Goal: Find specific page/section: Find specific page/section

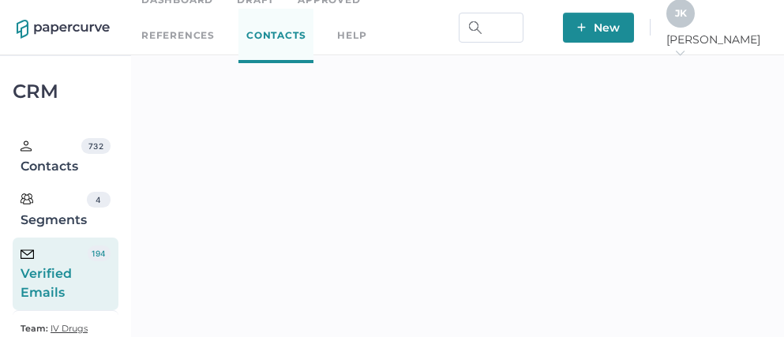
click at [685, 47] on icon "arrow_right" at bounding box center [679, 52] width 11 height 11
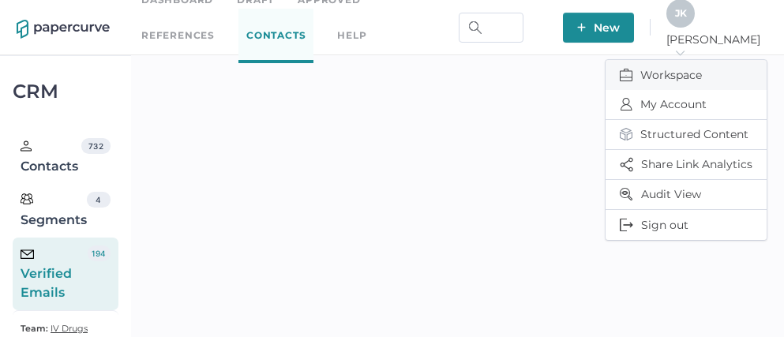
click at [663, 69] on span "Workspace" at bounding box center [685, 75] width 133 height 30
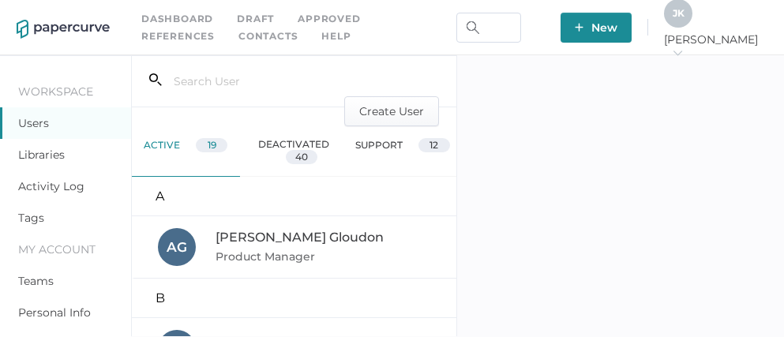
click at [68, 188] on link "Activity Log" at bounding box center [51, 186] width 66 height 14
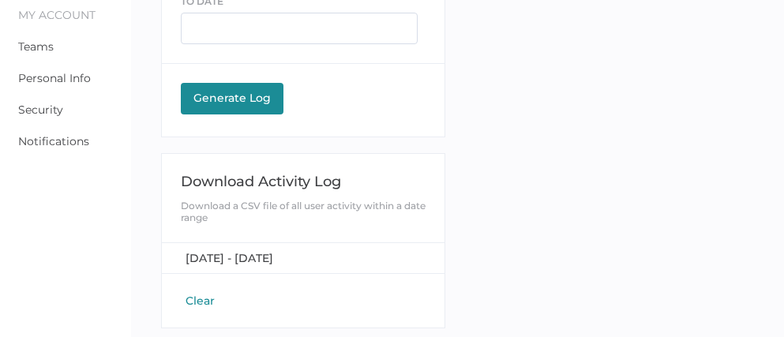
scroll to position [238, 0]
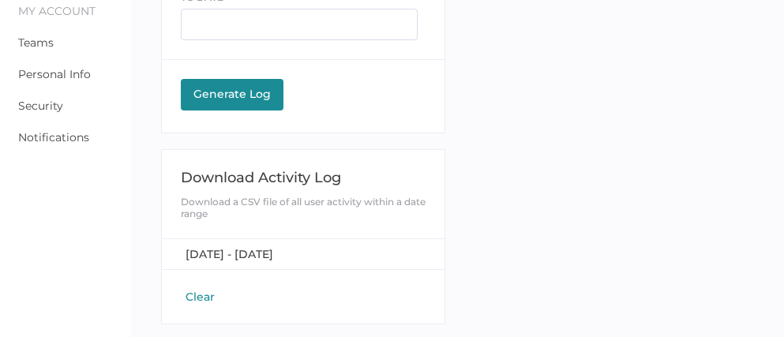
click at [198, 291] on button "Clear" at bounding box center [200, 297] width 39 height 16
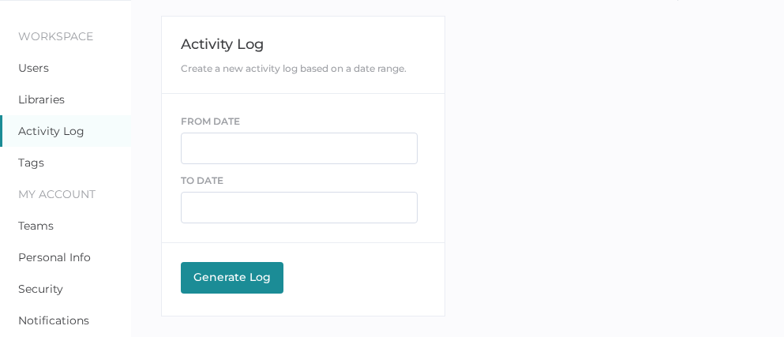
scroll to position [55, 0]
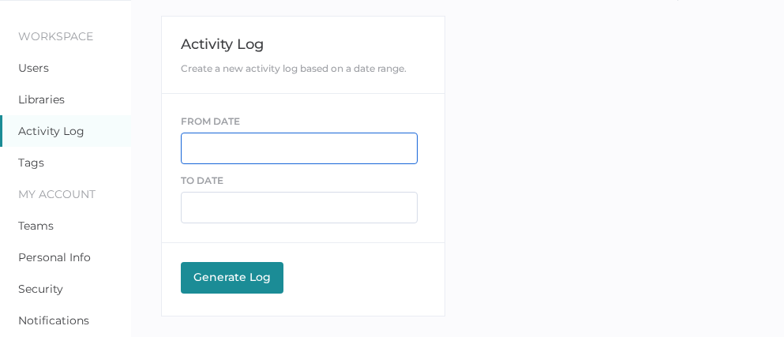
click at [256, 155] on input "text" at bounding box center [299, 149] width 237 height 32
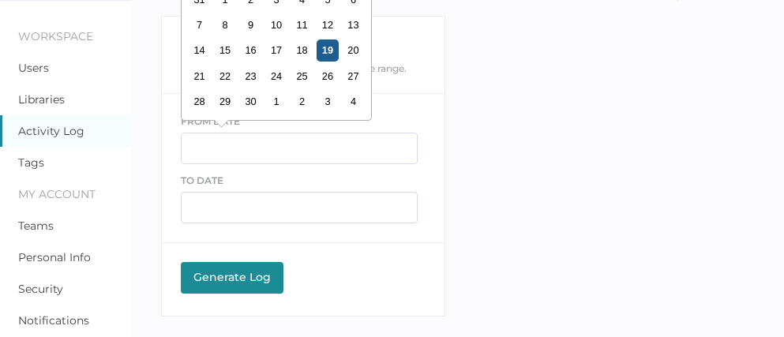
click at [331, 53] on div "19" at bounding box center [326, 49] width 21 height 21
type input "09/19/2025"
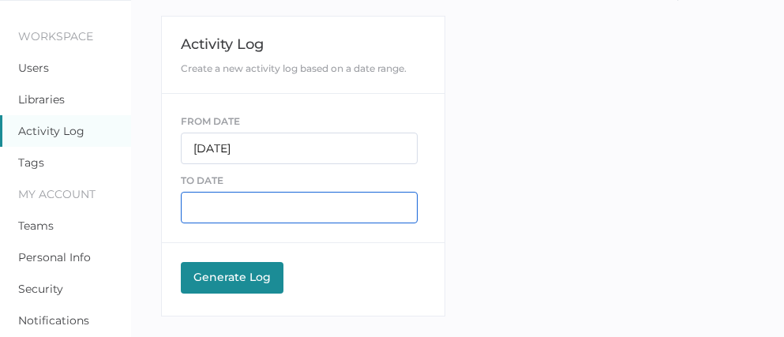
click at [225, 200] on input "text" at bounding box center [299, 208] width 237 height 32
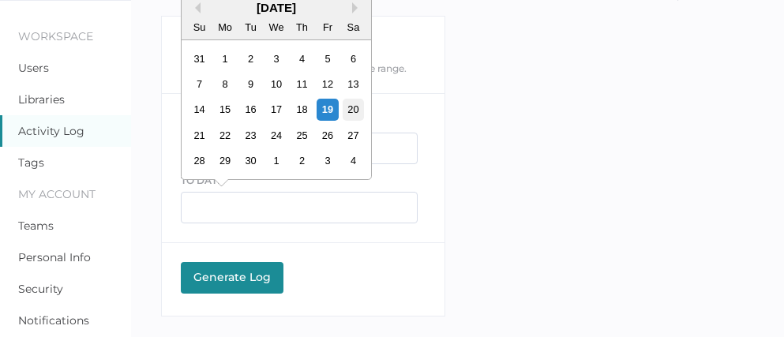
click at [351, 106] on div "20" at bounding box center [352, 109] width 21 height 21
type input "09/20/2025"
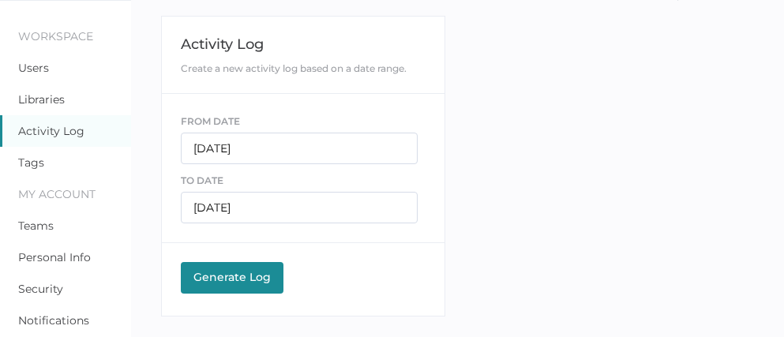
click at [216, 277] on div "Generate Log" at bounding box center [232, 277] width 87 height 14
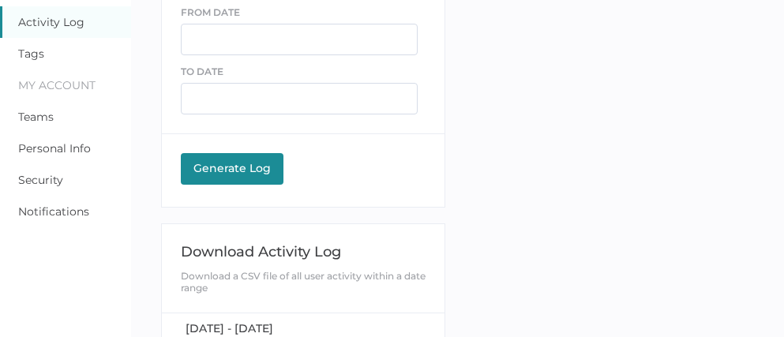
scroll to position [177, 0]
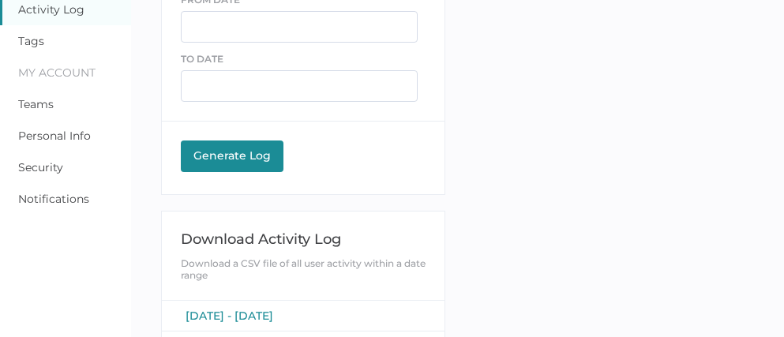
click at [244, 316] on span "[DATE] - [DATE]" at bounding box center [229, 316] width 88 height 14
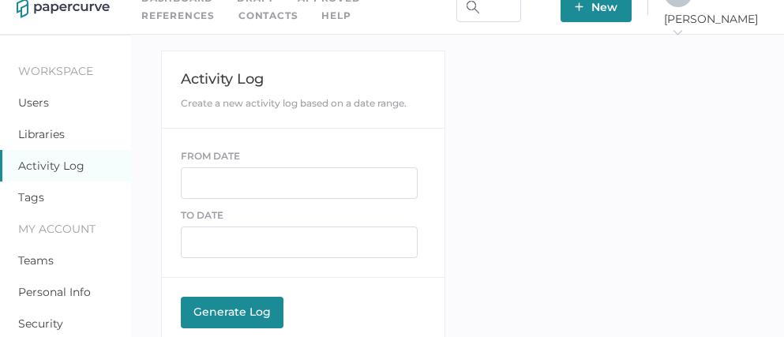
scroll to position [0, 0]
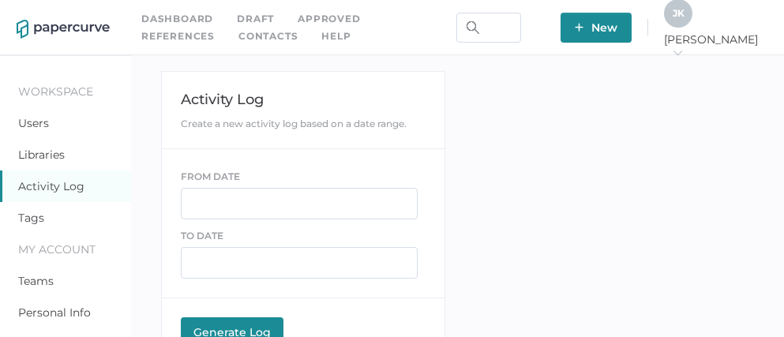
click at [684, 19] on span "J K" at bounding box center [678, 13] width 12 height 12
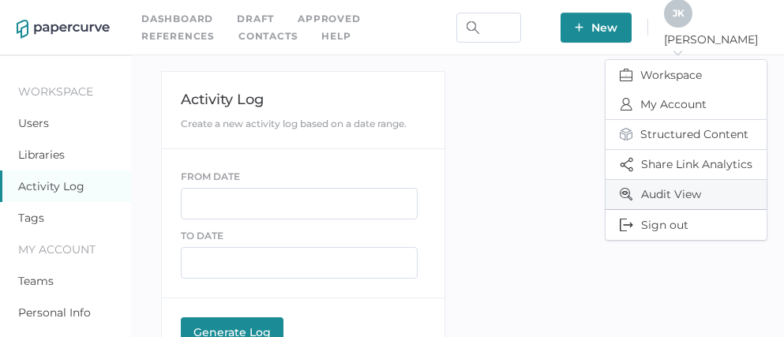
click at [669, 189] on span "Audit View" at bounding box center [685, 194] width 133 height 29
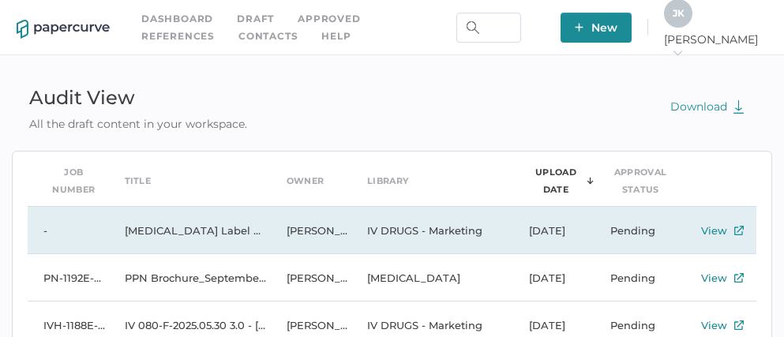
click at [204, 234] on td "[MEDICAL_DATA] Label Notice [DATE] EN" at bounding box center [190, 230] width 162 height 47
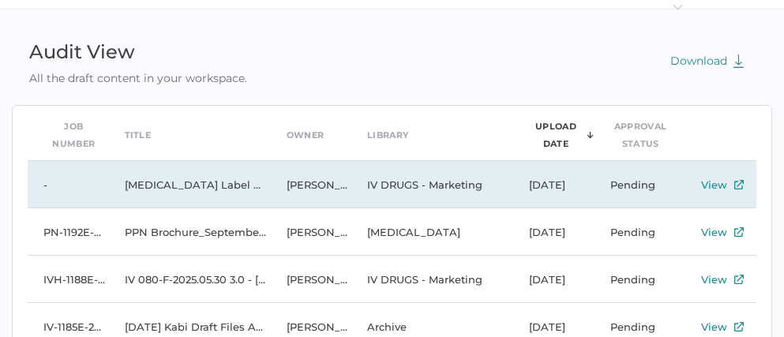
scroll to position [47, 0]
click at [196, 179] on td "[MEDICAL_DATA] Label Notice [DATE] EN" at bounding box center [190, 183] width 162 height 47
click at [208, 178] on td "Vancomycin Label Notice 09.16.2025 EN" at bounding box center [190, 183] width 162 height 47
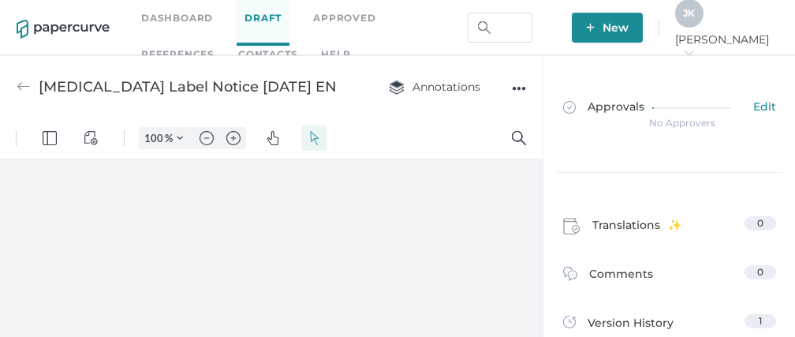
type input "111"
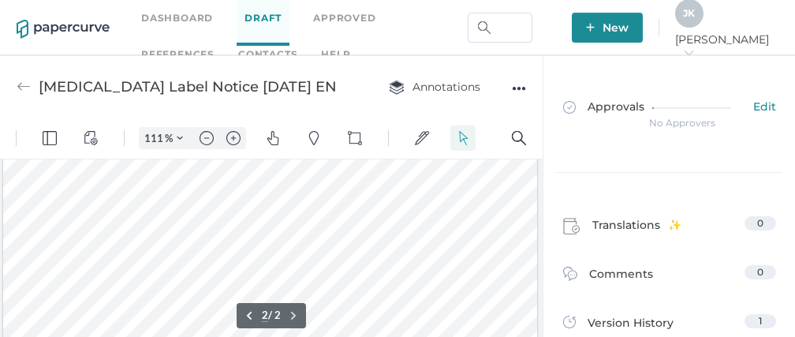
scroll to position [1216, 0]
type input "1"
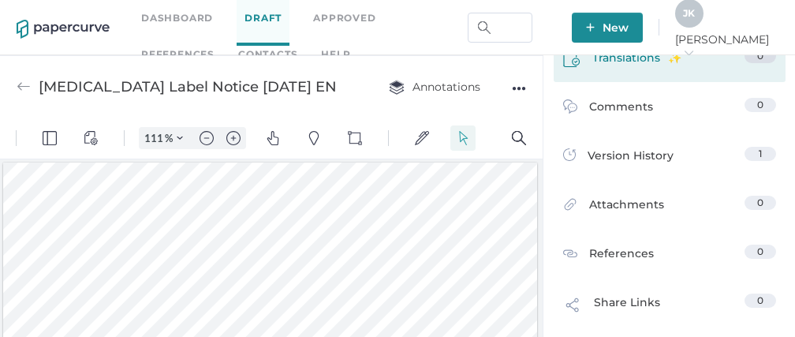
scroll to position [0, 0]
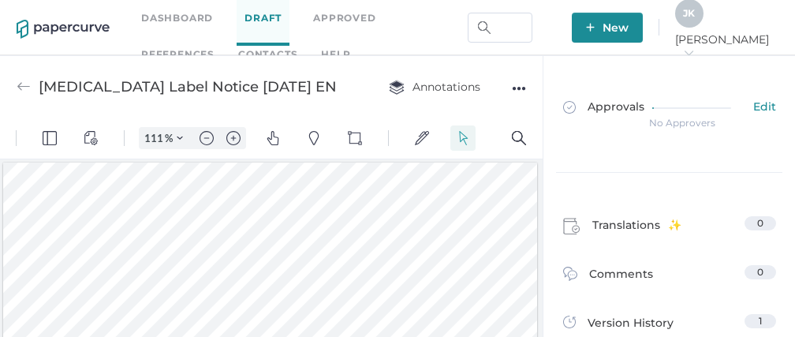
click at [238, 51] on link "Contacts" at bounding box center [267, 54] width 59 height 17
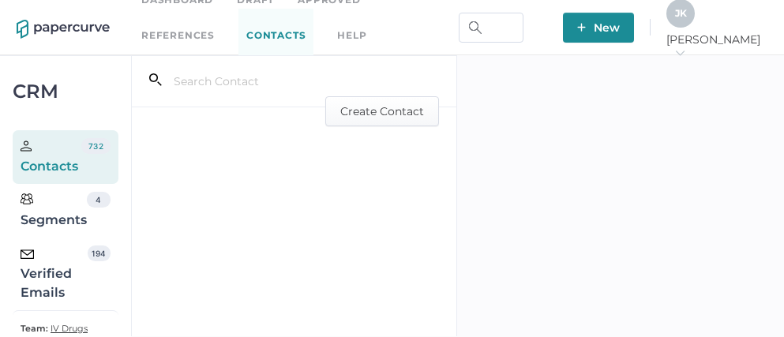
scroll to position [37, 0]
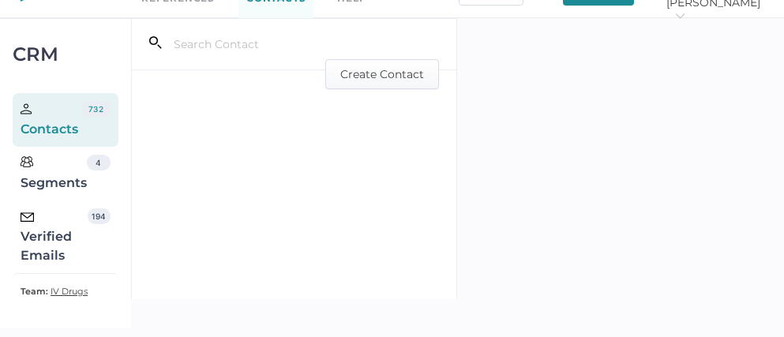
click at [49, 249] on div "Verified Emails" at bounding box center [54, 236] width 67 height 57
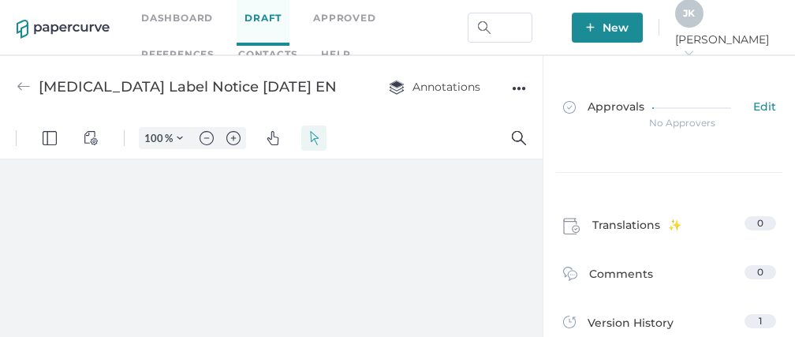
type input "111"
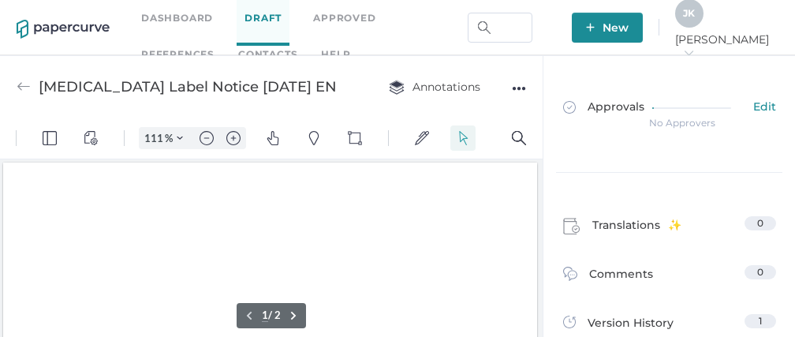
scroll to position [2, 0]
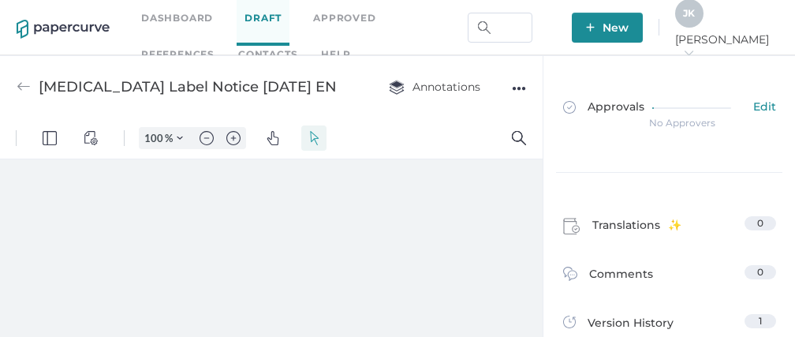
type input "111"
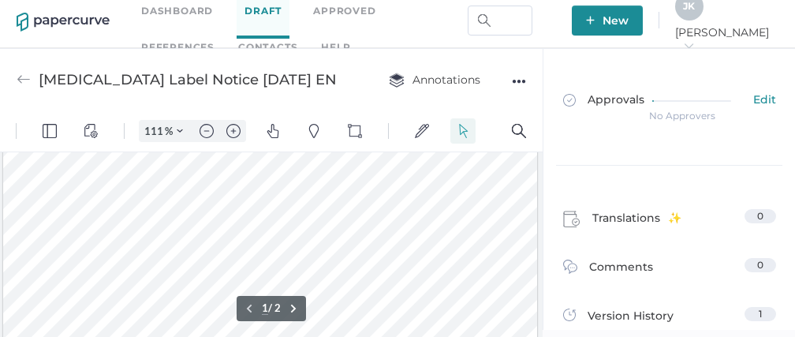
scroll to position [250, 0]
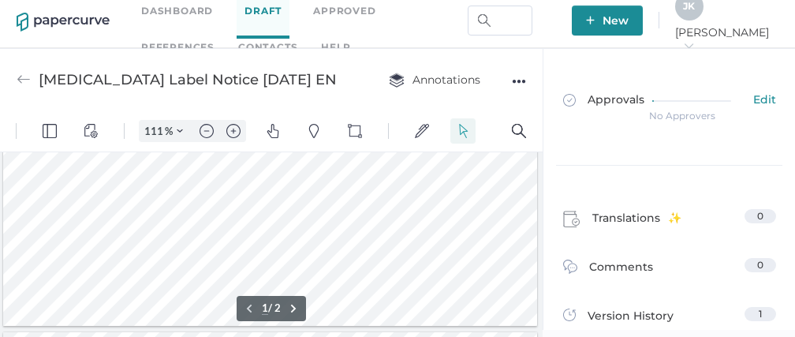
type input "2"
click at [238, 42] on link "Contacts" at bounding box center [267, 47] width 59 height 17
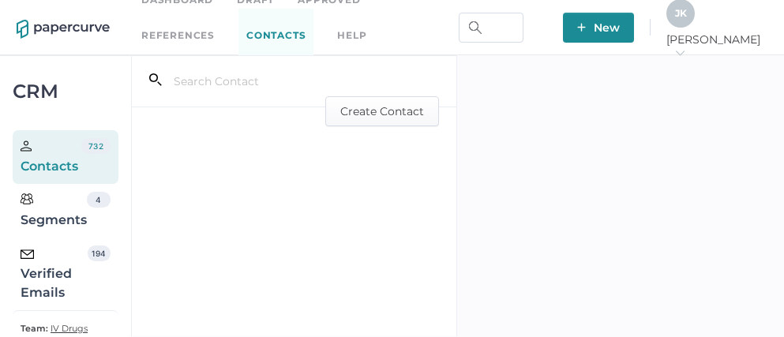
click at [70, 280] on div "Verified Emails" at bounding box center [54, 273] width 67 height 57
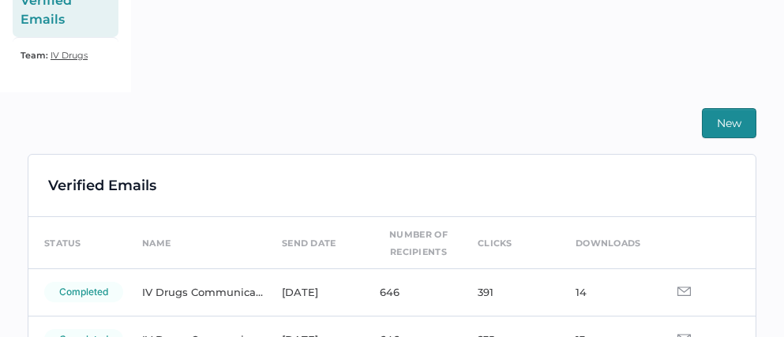
scroll to position [370, 0]
